Goal: Task Accomplishment & Management: Use online tool/utility

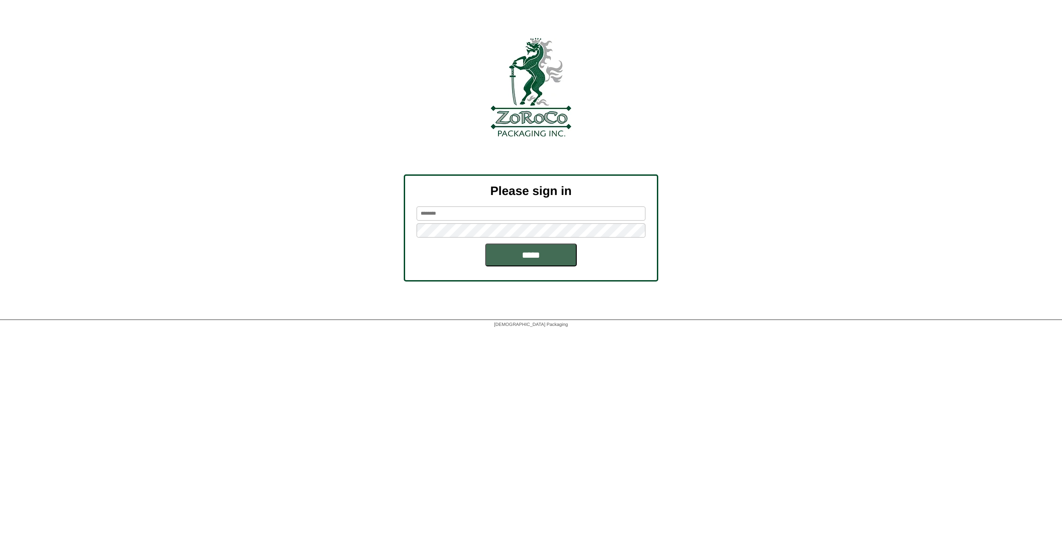
type input "******"
click at [543, 255] on input "*****" at bounding box center [531, 255] width 92 height 23
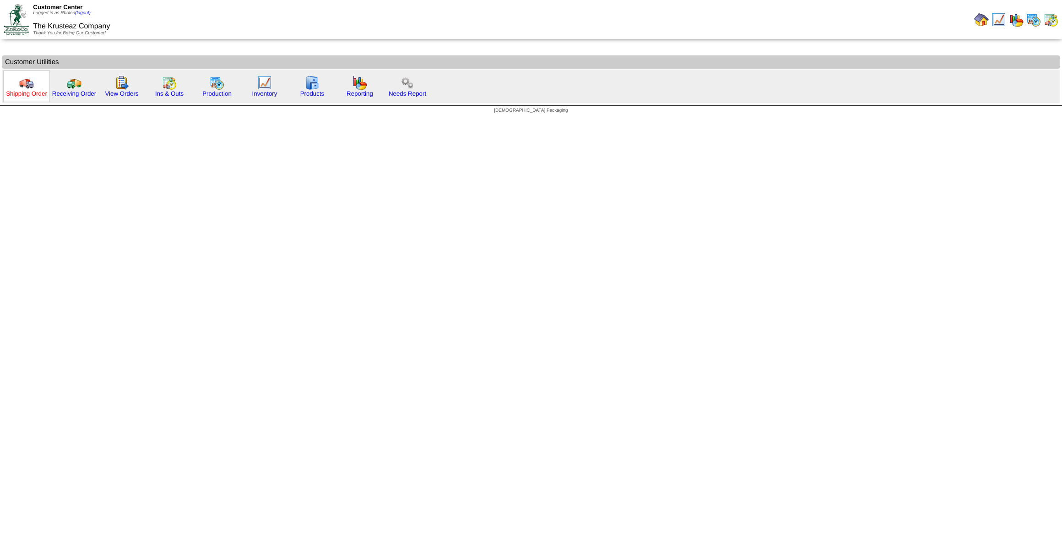
click at [37, 96] on link "Shipping Order" at bounding box center [26, 93] width 41 height 7
